Goal: Task Accomplishment & Management: Manage account settings

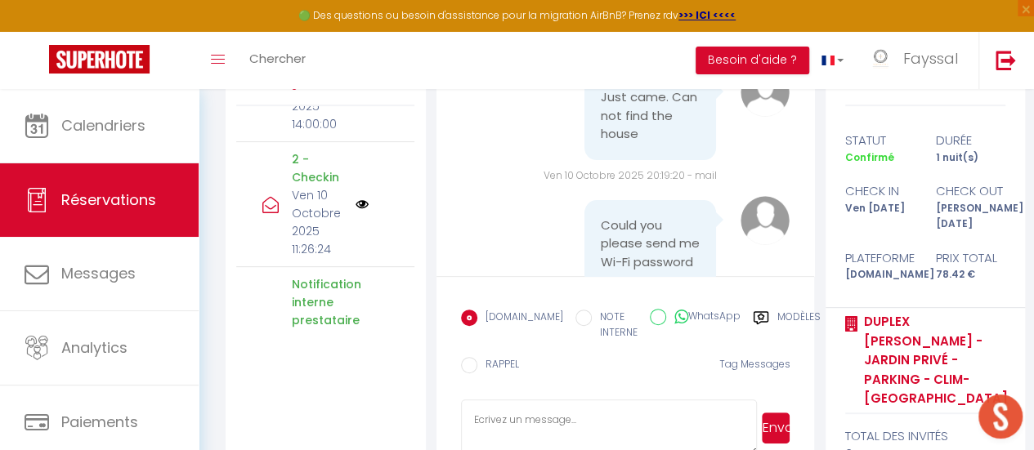
scroll to position [122, 0]
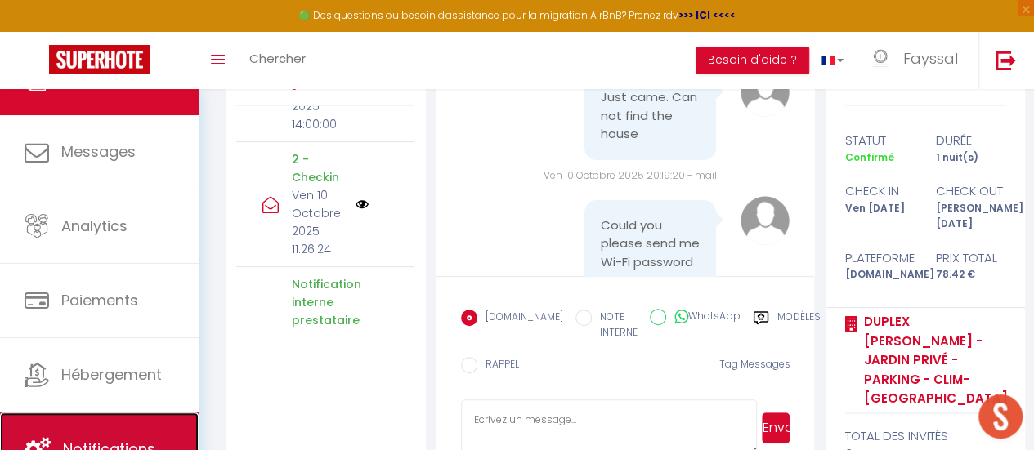
click at [152, 445] on span "Notifications" at bounding box center [109, 449] width 92 height 20
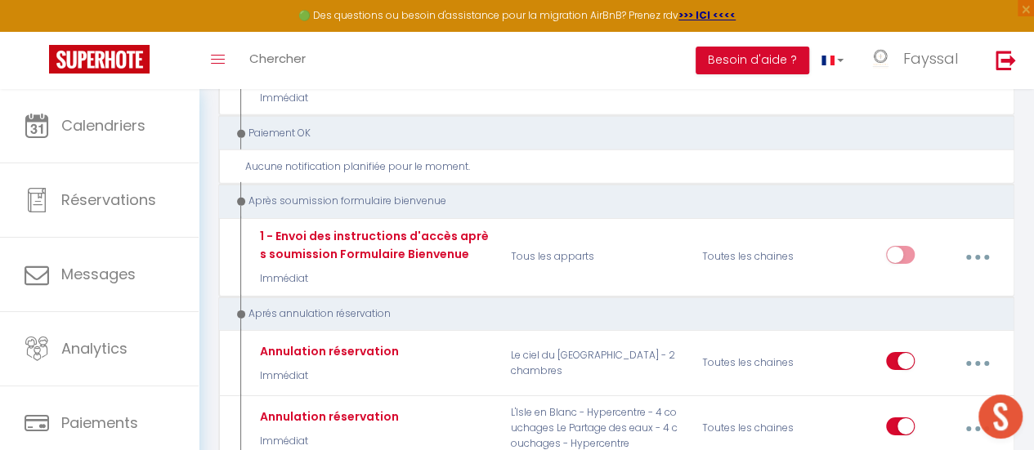
scroll to position [8772, 0]
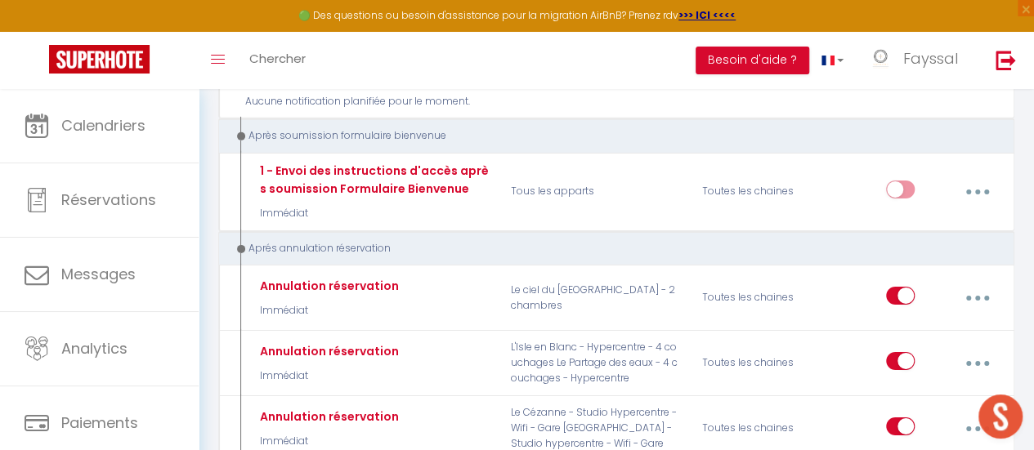
type input "Annulation réservation"
select select "18"
select select "Immédiat"
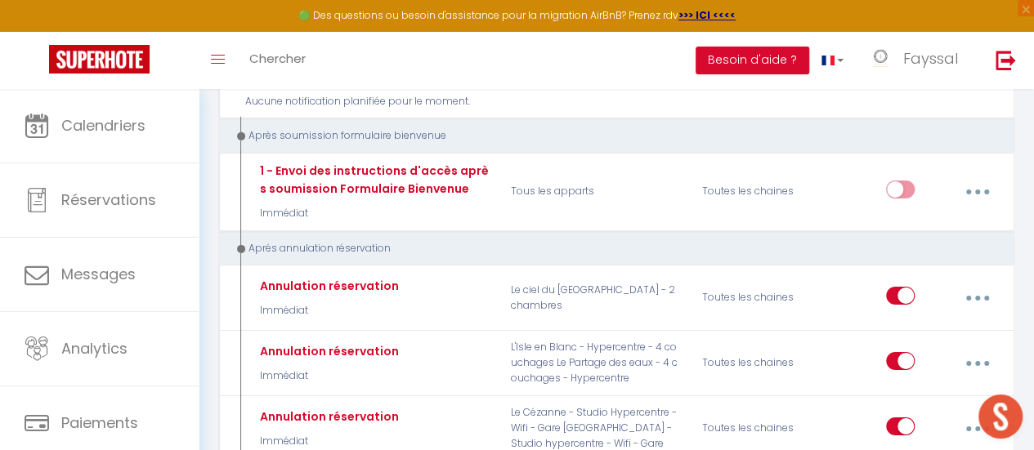
select select
checkbox input "false"
checkbox input "true"
checkbox input "false"
radio input "true"
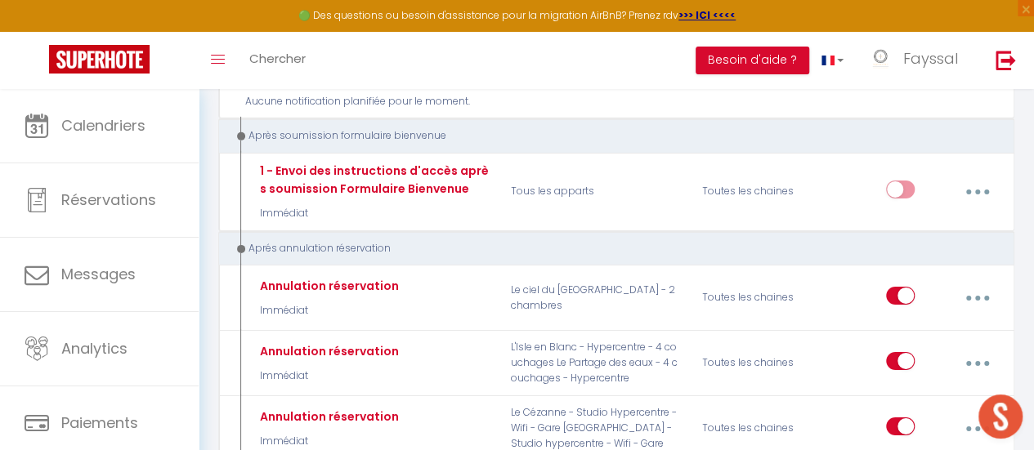
type input "Annulation réservation[BOOKING:ID][CHECKOUT:DD-MM-YYYY]"
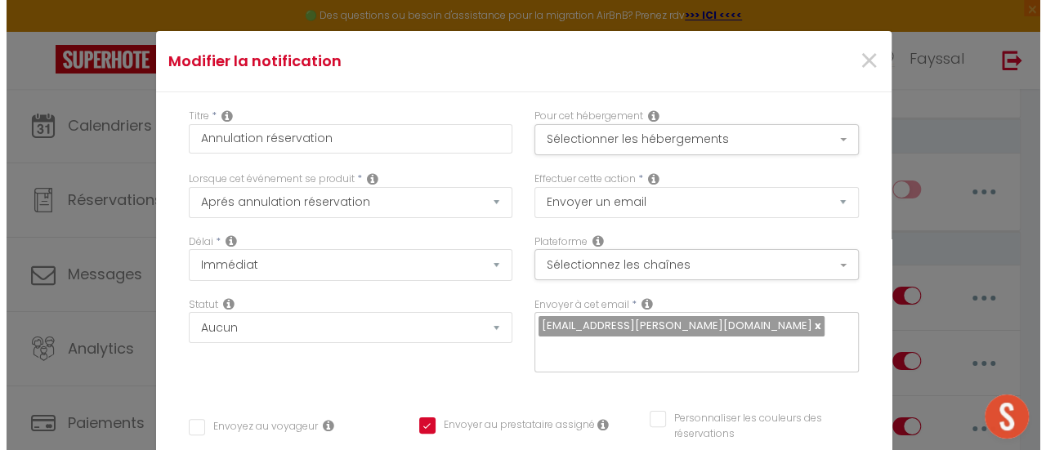
scroll to position [8756, 0]
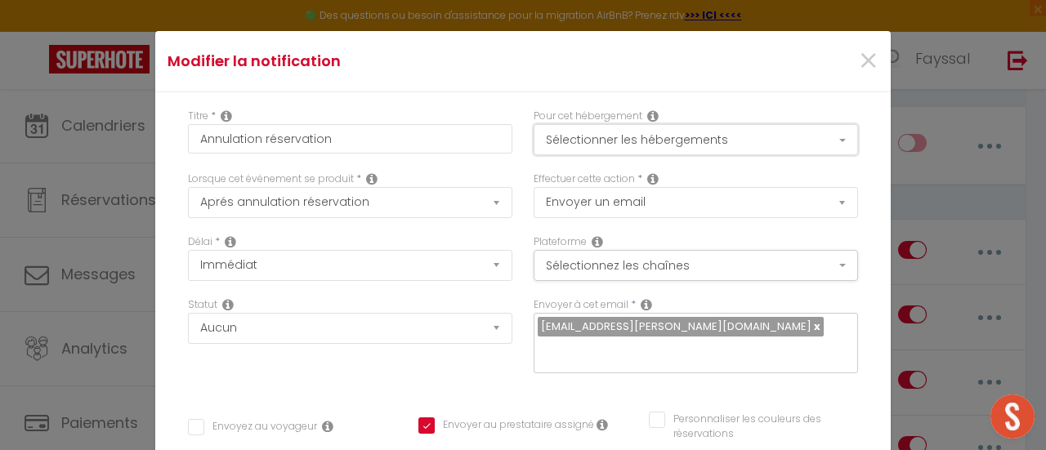
click at [826, 143] on button "Sélectionner les hébergements" at bounding box center [696, 139] width 324 height 31
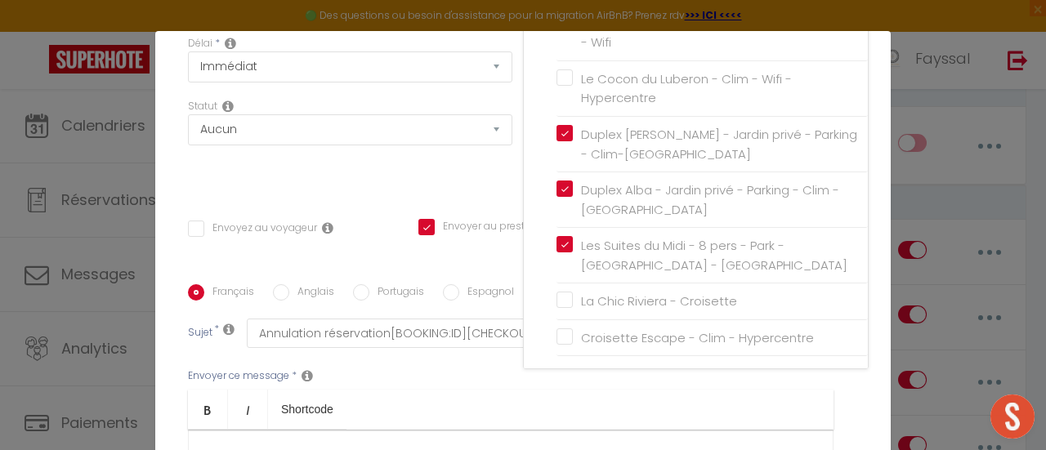
scroll to position [203, 0]
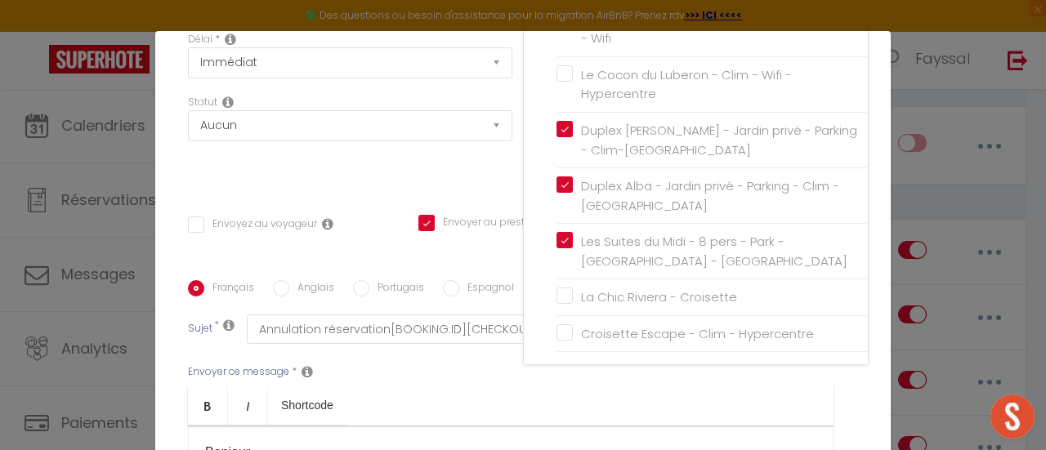
click at [869, 308] on div "Titre * Annulation réservation Pour cet hébergement Sélectionner les hébergemen…" at bounding box center [523, 281] width 736 height 782
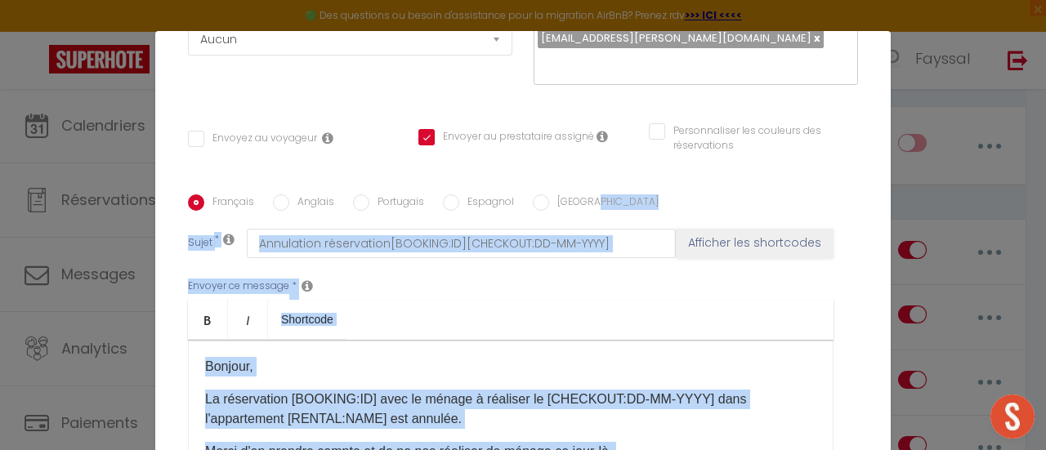
scroll to position [319, 0]
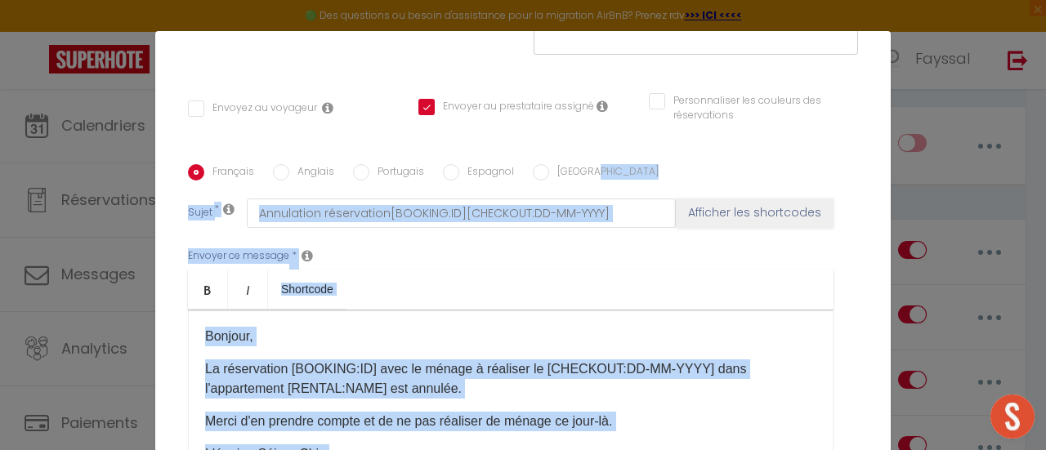
drag, startPoint x: 884, startPoint y: 290, endPoint x: 887, endPoint y: 342, distance: 52.4
click at [887, 342] on div "Modifier la notification × Titre * Annulation réservation Pour cet hébergement …" at bounding box center [523, 225] width 1046 height 450
click at [834, 302] on div "Envoyer ce message * Bold Italic Shortcode Rich text editor Bonjour, La réserva…" at bounding box center [523, 361] width 670 height 266
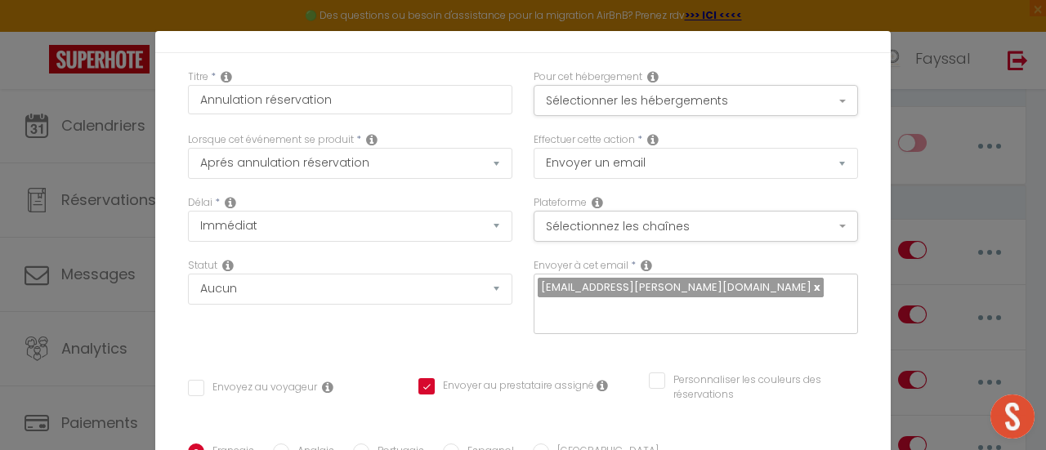
scroll to position [43, 0]
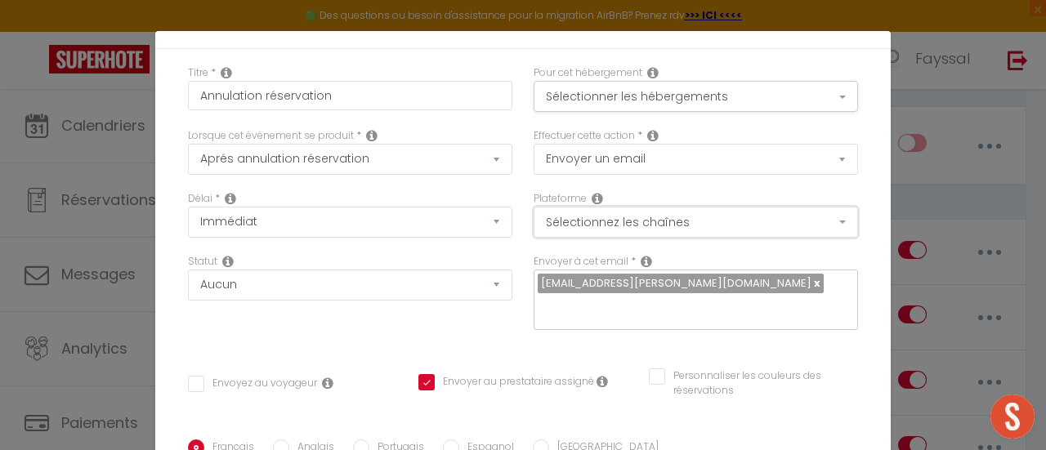
click at [819, 222] on button "Sélectionnez les chaînes" at bounding box center [696, 222] width 324 height 31
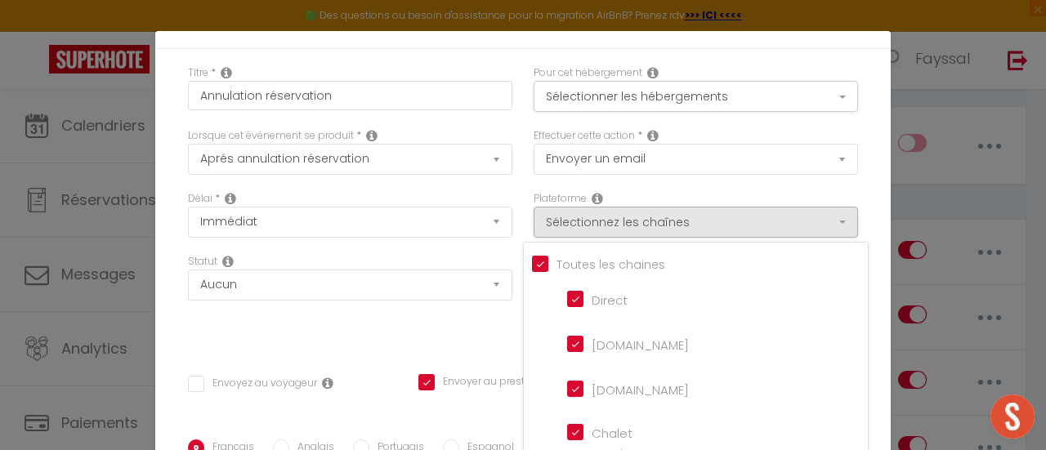
click at [852, 191] on div "Titre * Annulation réservation Pour cet hébergement Sélectionner les hébergemen…" at bounding box center [523, 440] width 736 height 782
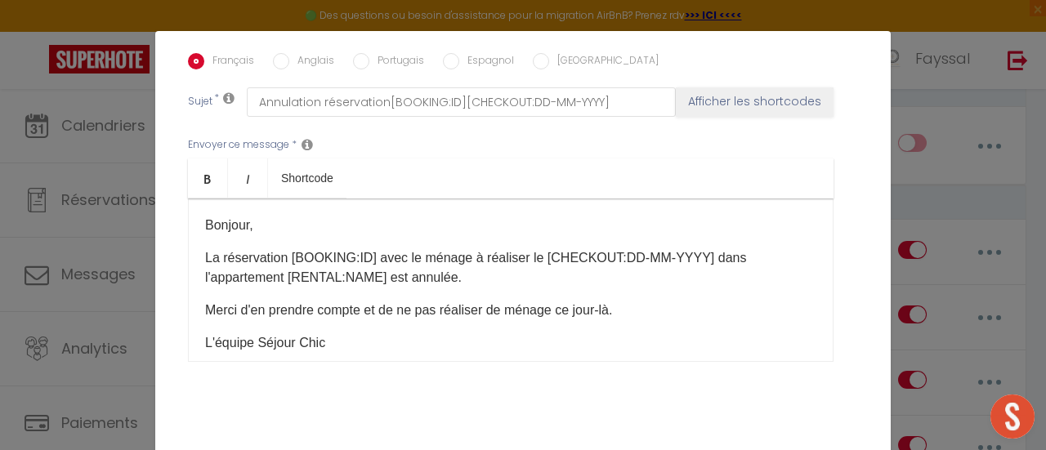
scroll to position [482, 0]
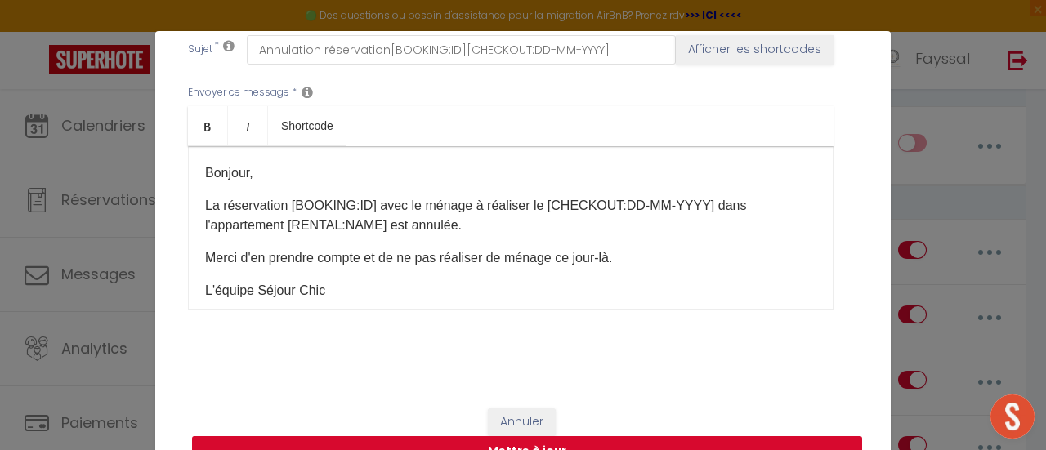
click at [696, 436] on button "Mettre à jour" at bounding box center [527, 451] width 670 height 31
checkbox input "false"
checkbox input "true"
checkbox input "false"
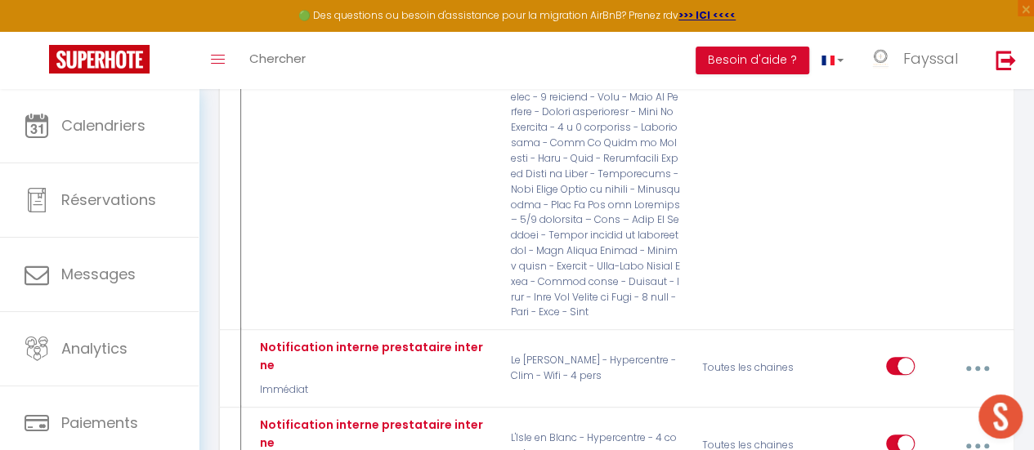
scroll to position [0, 0]
